Goal: Task Accomplishment & Management: Use online tool/utility

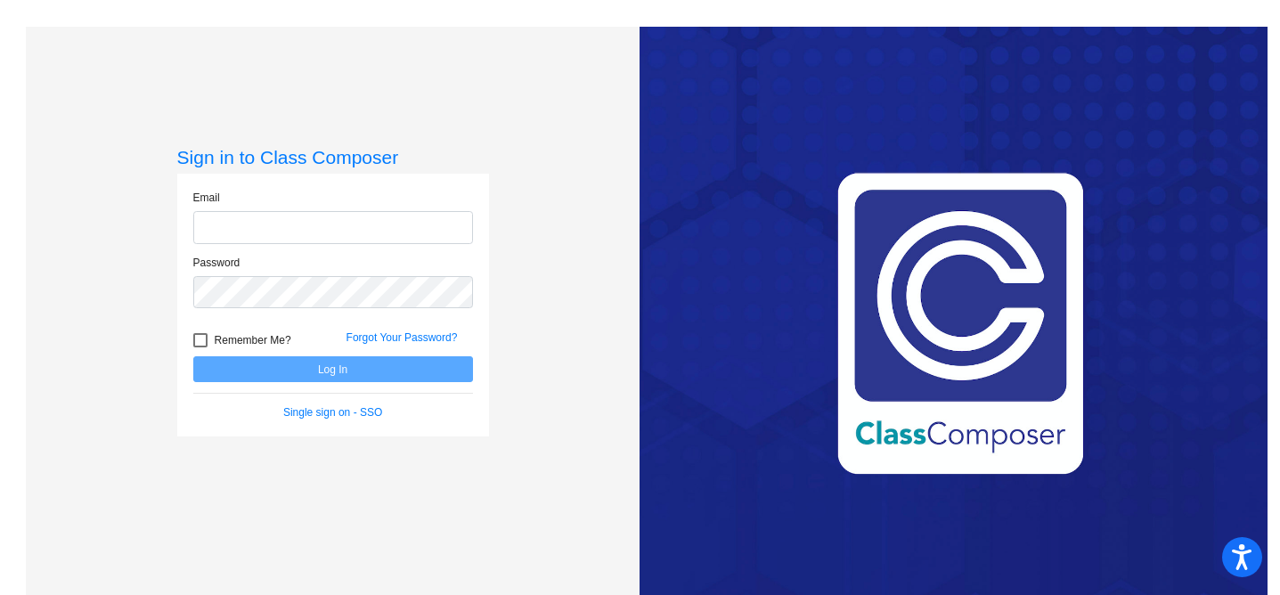
type input "lheffernan@bethlehemschools.org"
click at [322, 372] on button "Log In" at bounding box center [333, 369] width 280 height 26
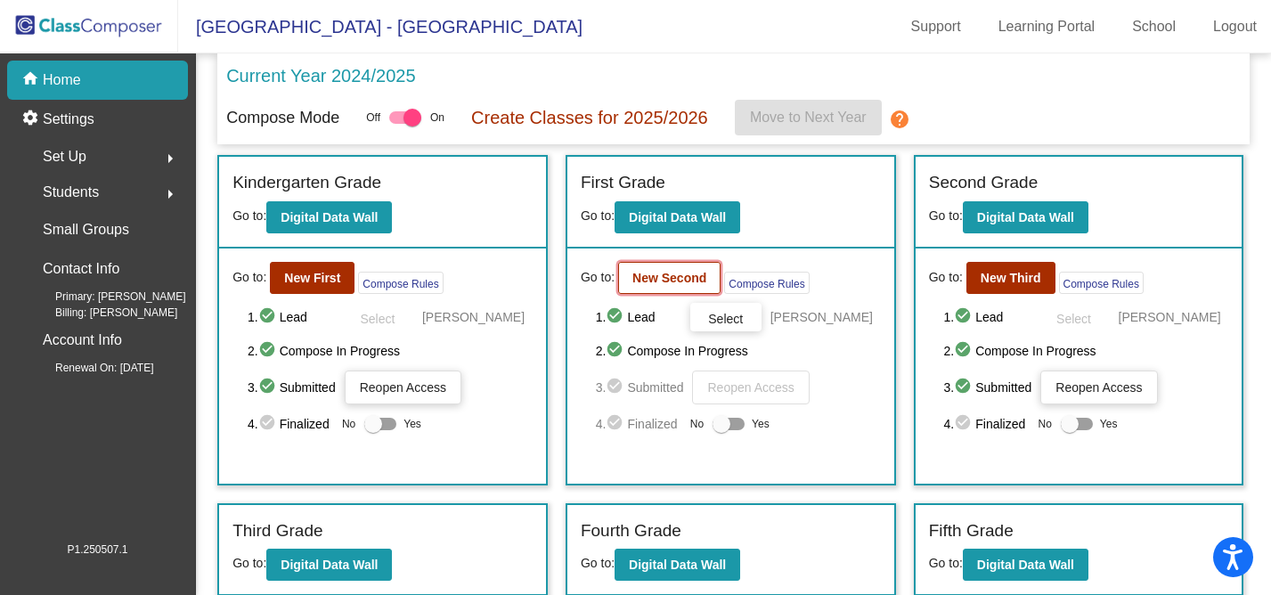
click at [678, 282] on b "New Second" at bounding box center [669, 278] width 74 height 14
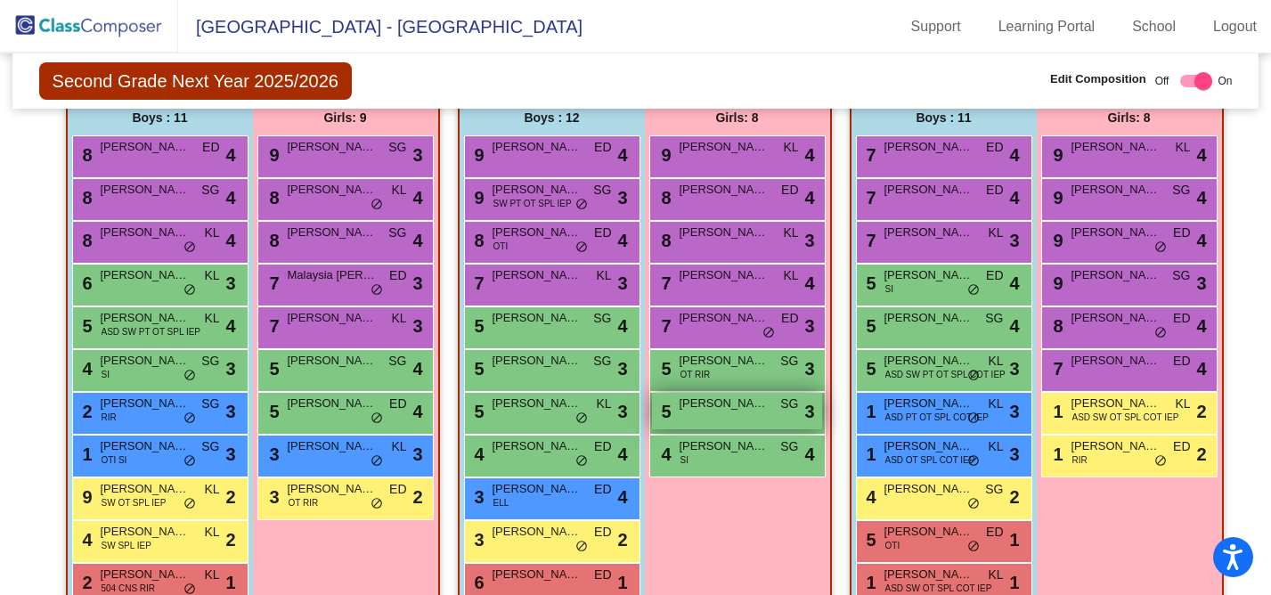
scroll to position [428, 0]
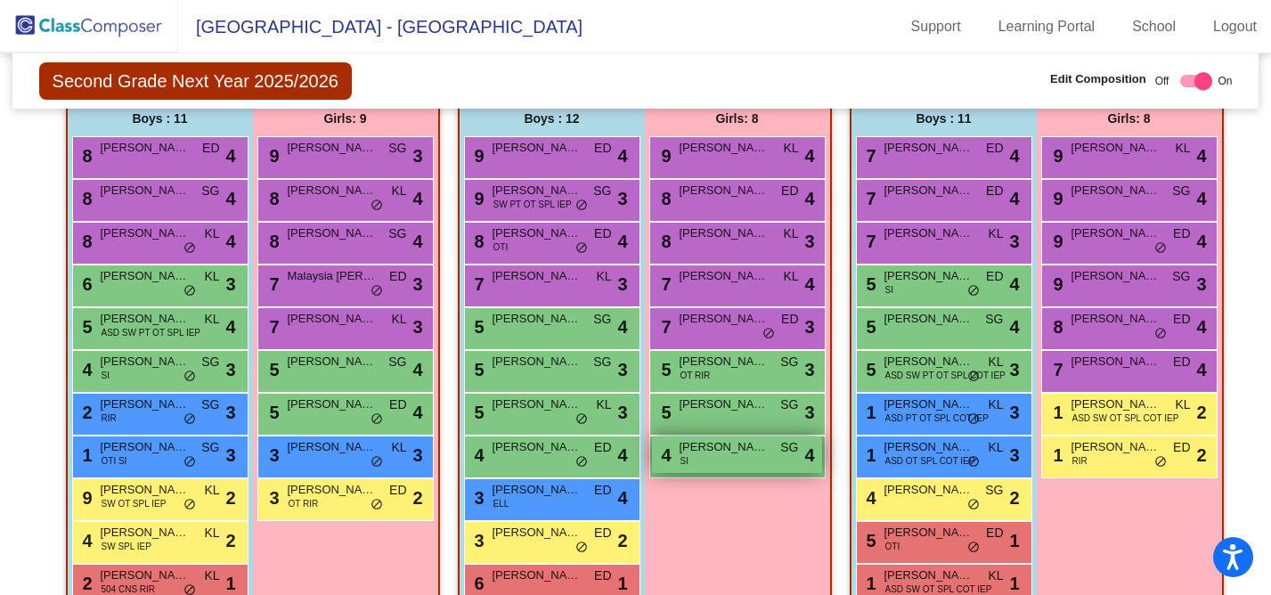
click at [742, 466] on div "4 Lucianna Orth SI SG lock do_not_disturb_alt 4" at bounding box center [737, 455] width 170 height 37
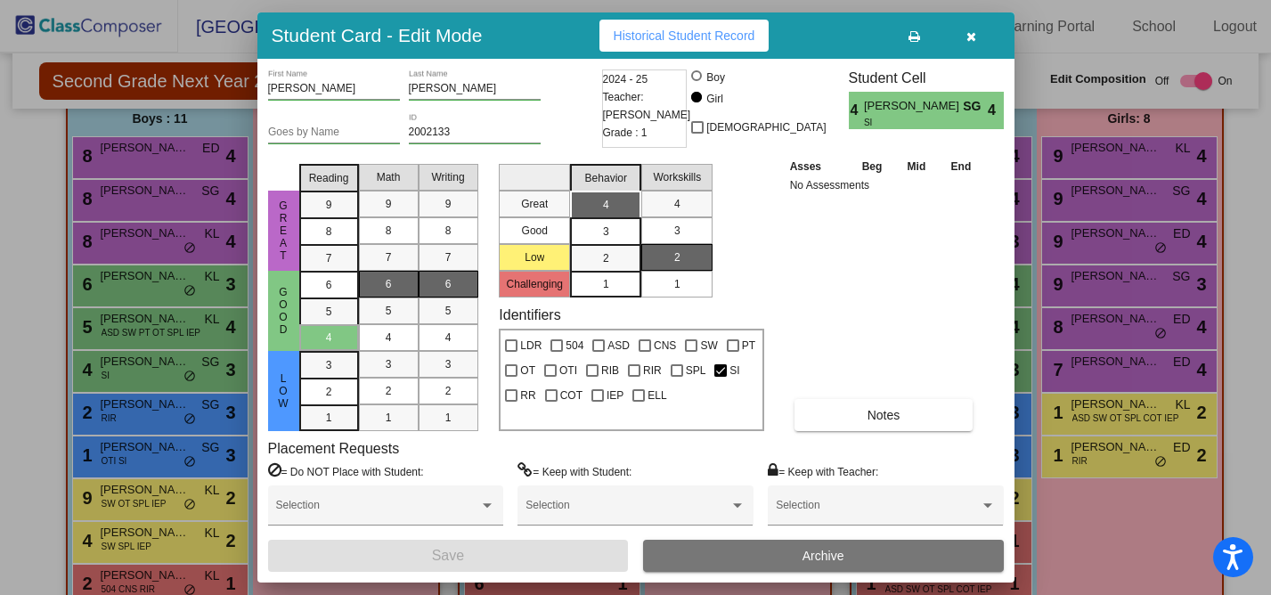
click at [971, 35] on icon "button" at bounding box center [972, 36] width 10 height 12
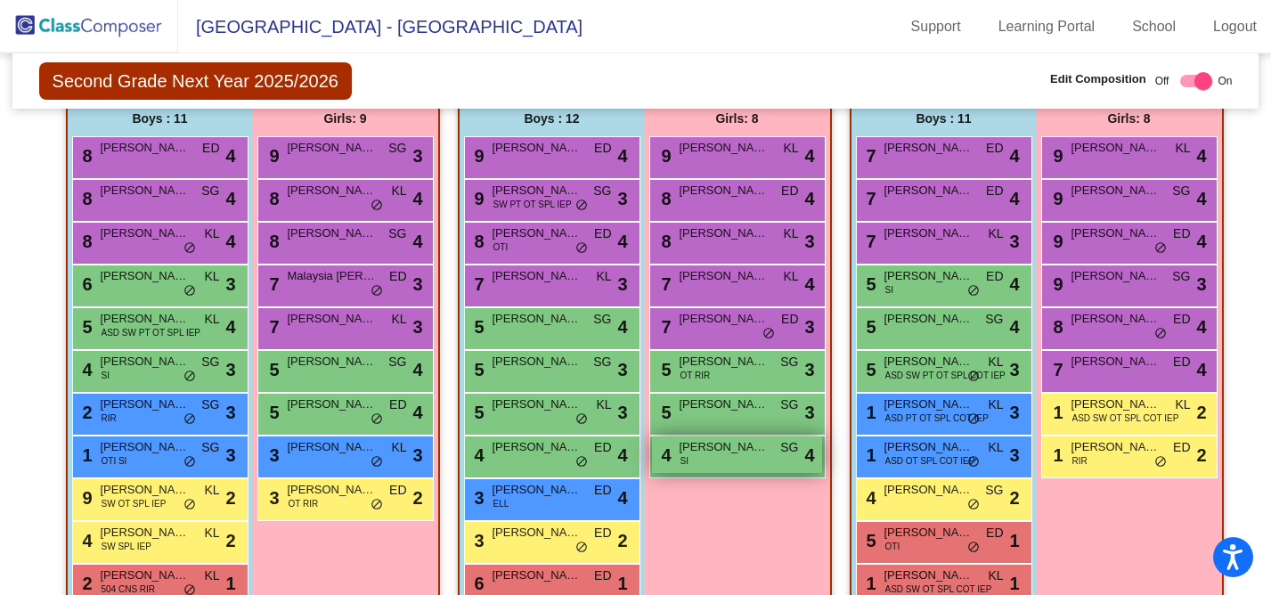
click at [736, 450] on span "Lucianna Orth" at bounding box center [724, 447] width 89 height 18
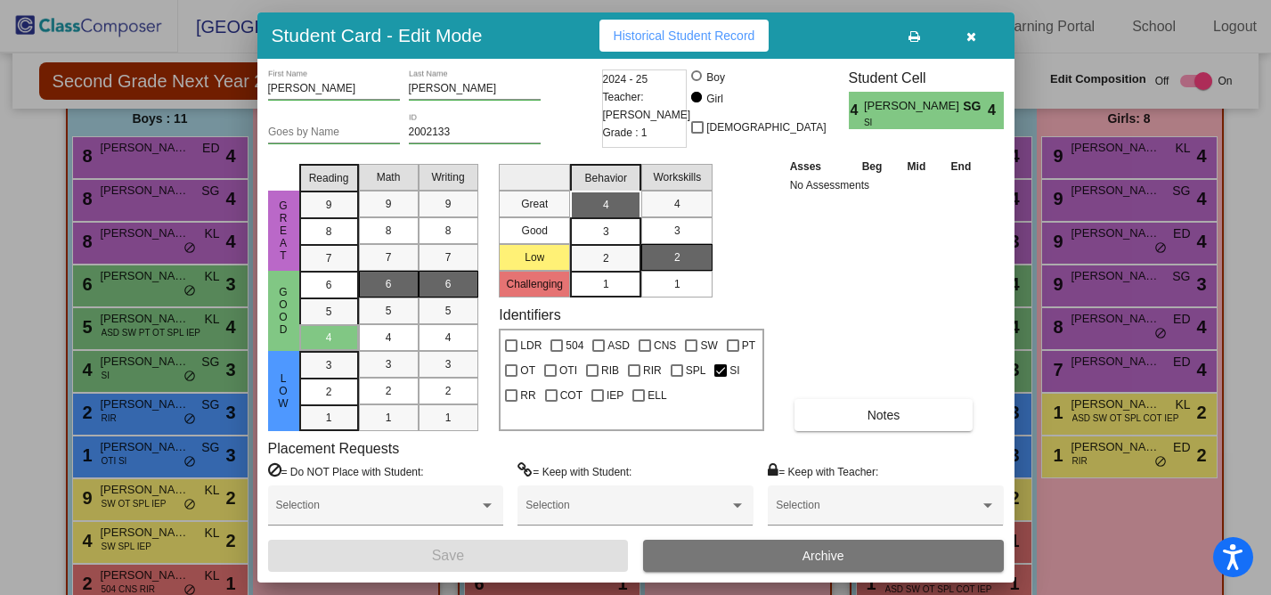
click at [973, 35] on icon "button" at bounding box center [972, 36] width 10 height 12
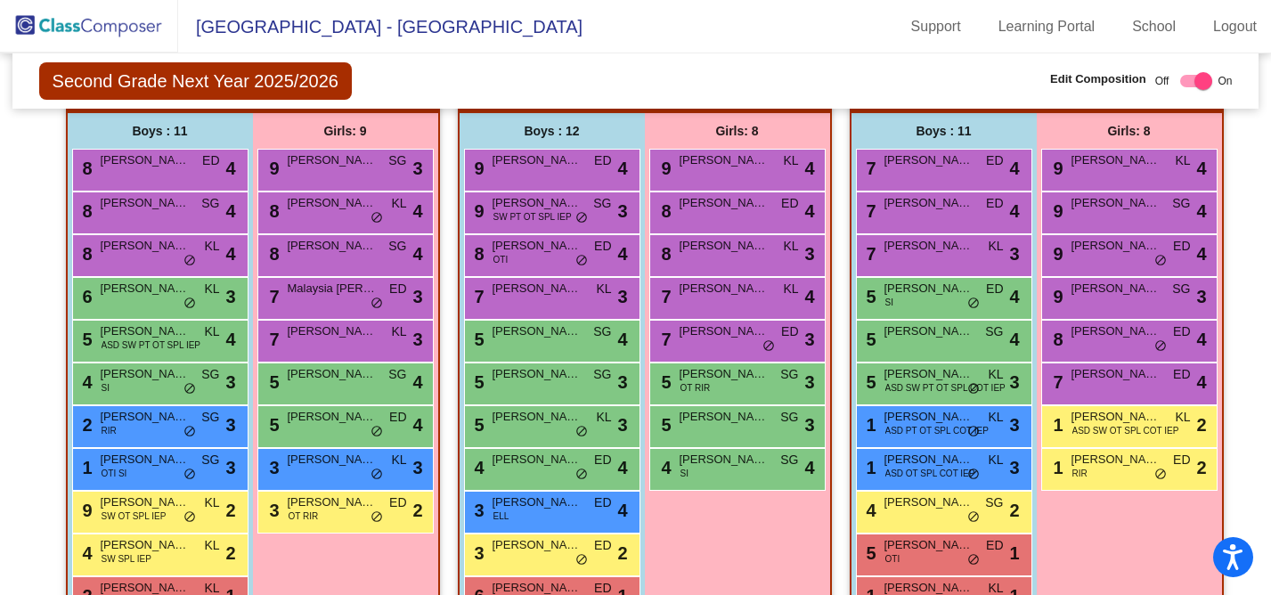
scroll to position [413, 0]
